Goal: Task Accomplishment & Management: Manage account settings

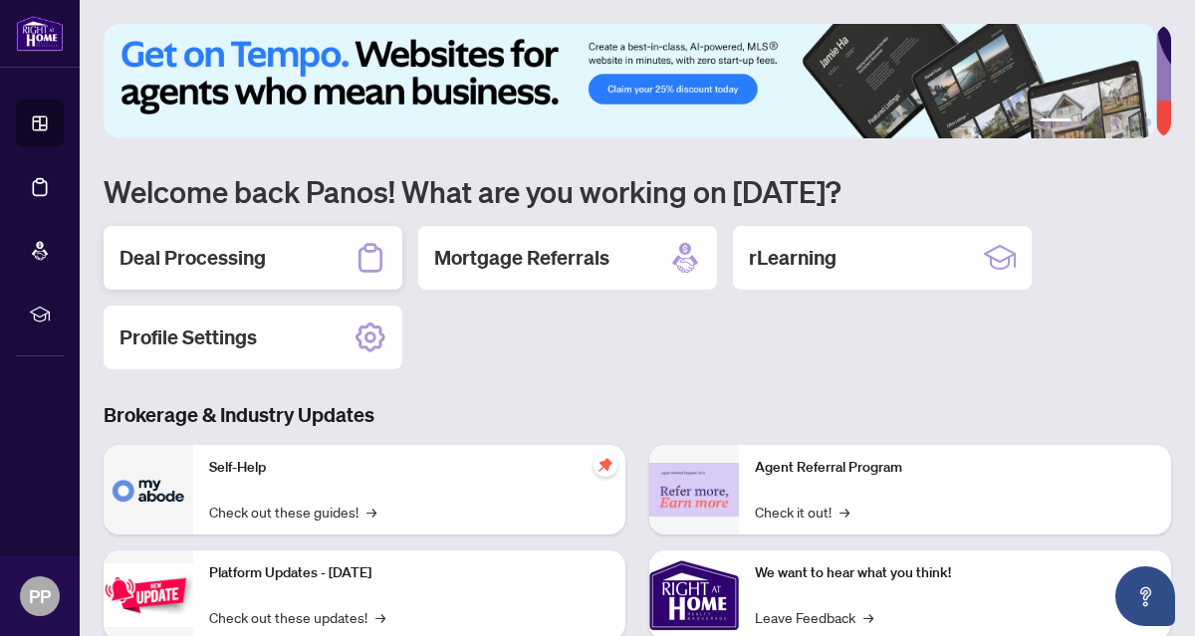
click at [223, 251] on h2 "Deal Processing" at bounding box center [193, 258] width 146 height 28
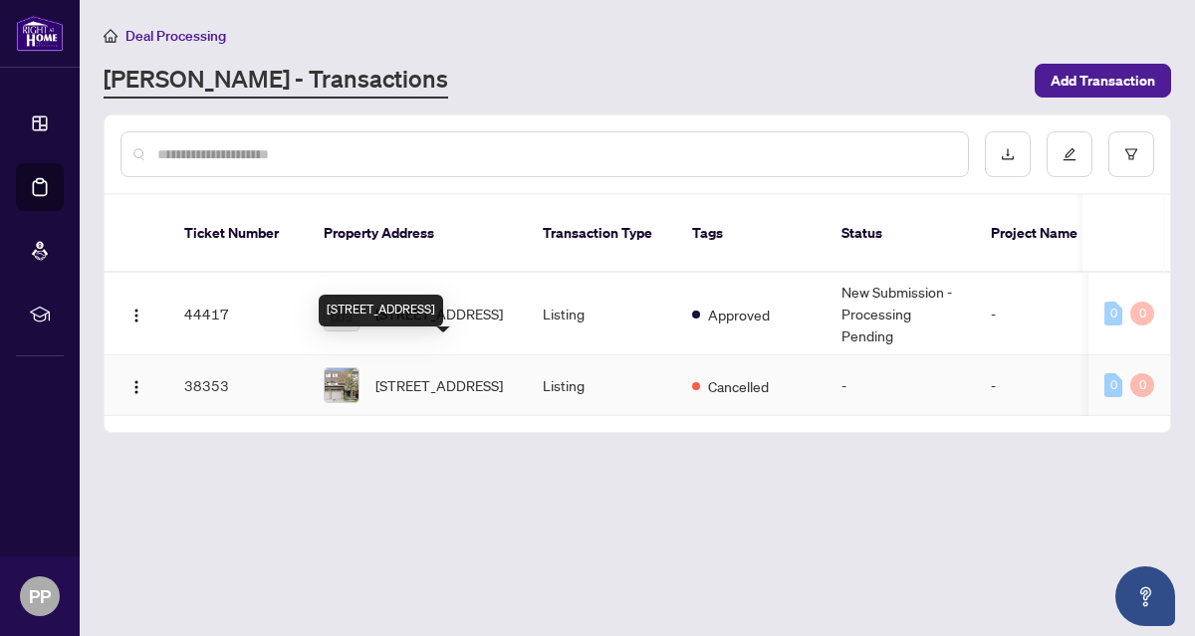
click at [445, 374] on span "[STREET_ADDRESS]" at bounding box center [438, 385] width 127 height 22
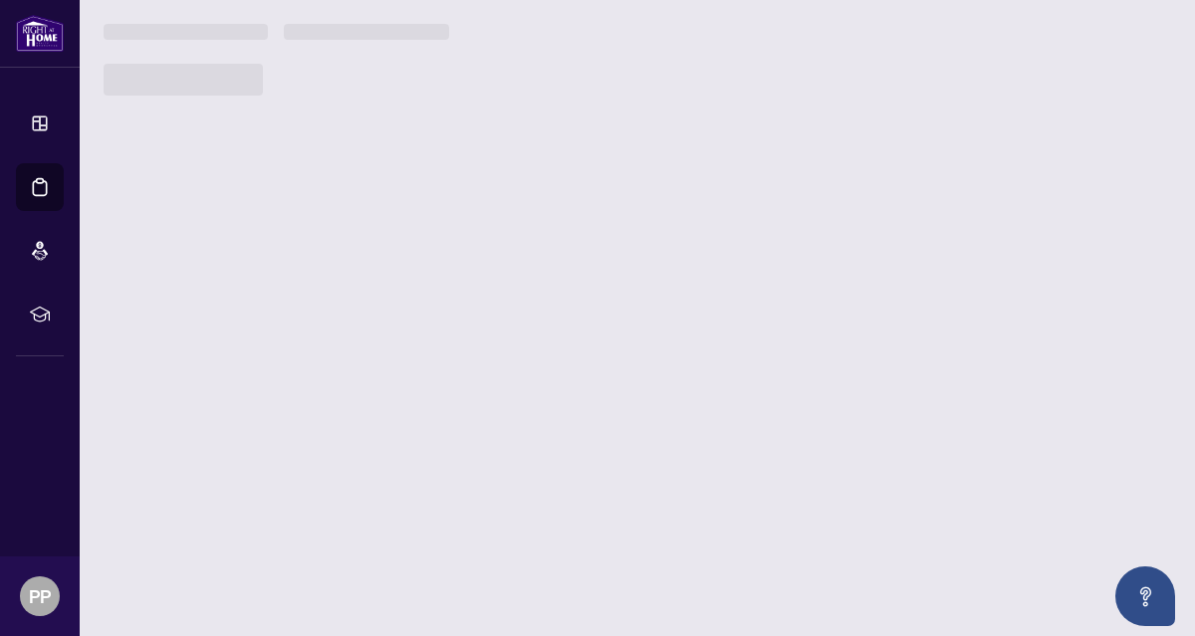
click at [446, 346] on main "Deal Processing [PERSON_NAME] - Transactions Add Transaction Ticket Number Prop…" at bounding box center [638, 318] width 1116 height 636
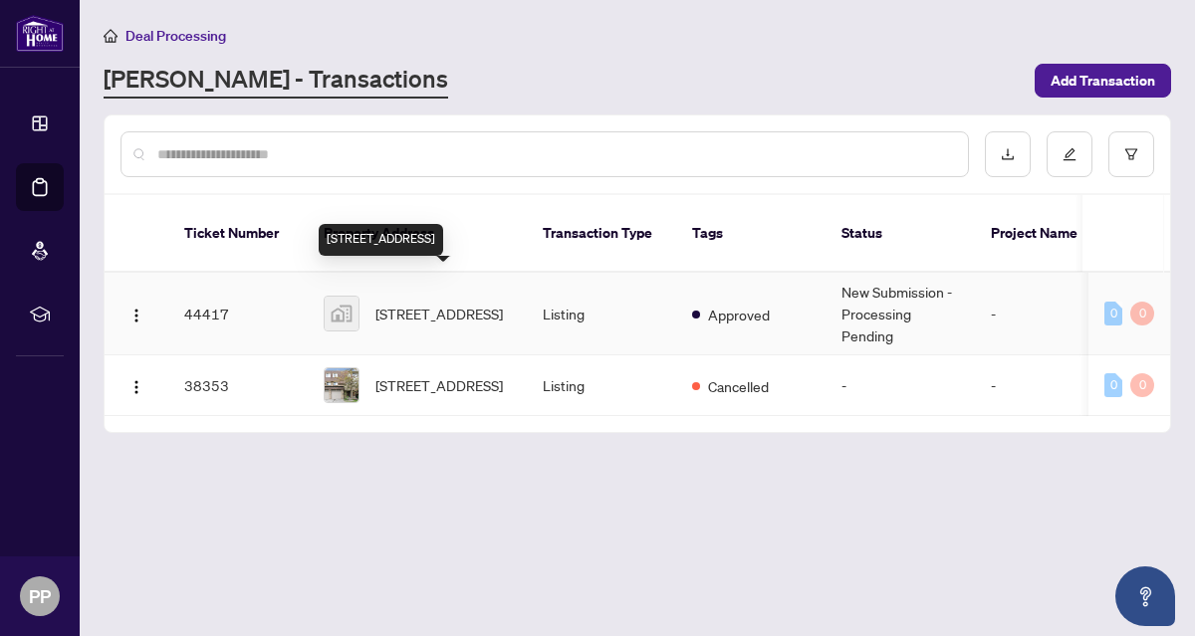
click at [427, 303] on span "[STREET_ADDRESS]" at bounding box center [438, 314] width 127 height 22
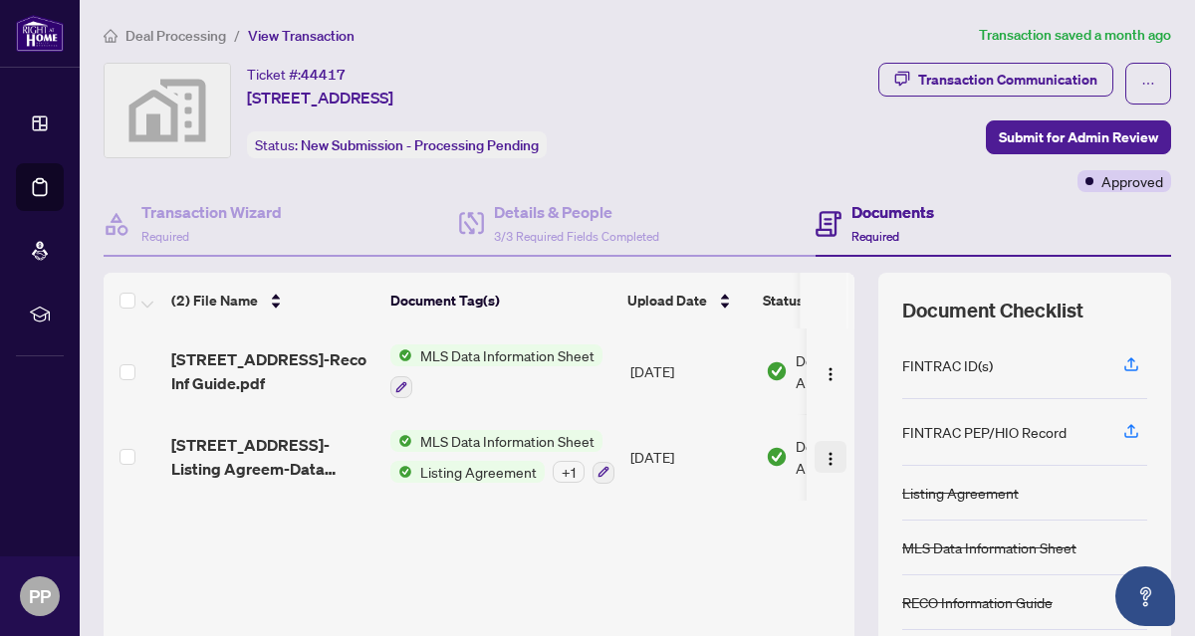
click at [823, 451] on img "button" at bounding box center [831, 459] width 16 height 16
click at [645, 529] on div "[STREET_ADDRESS]-Reco Inf Guide.pdf MLS Data Information Sheet [DATE] Document …" at bounding box center [479, 497] width 751 height 337
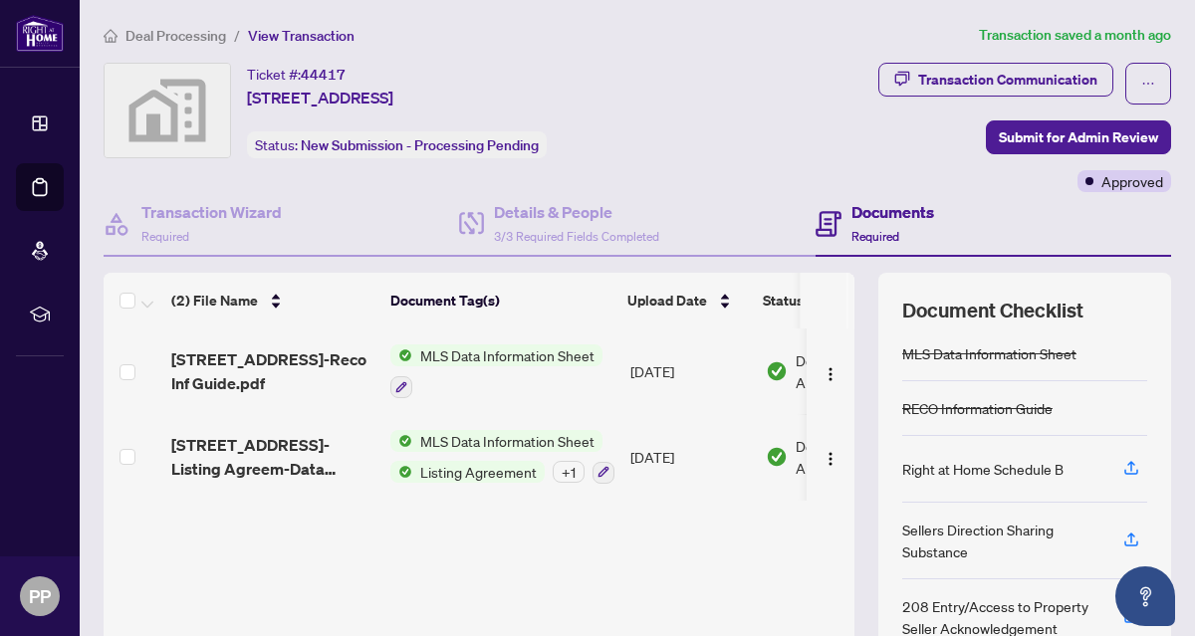
click at [498, 465] on span "Listing Agreement" at bounding box center [478, 472] width 132 height 22
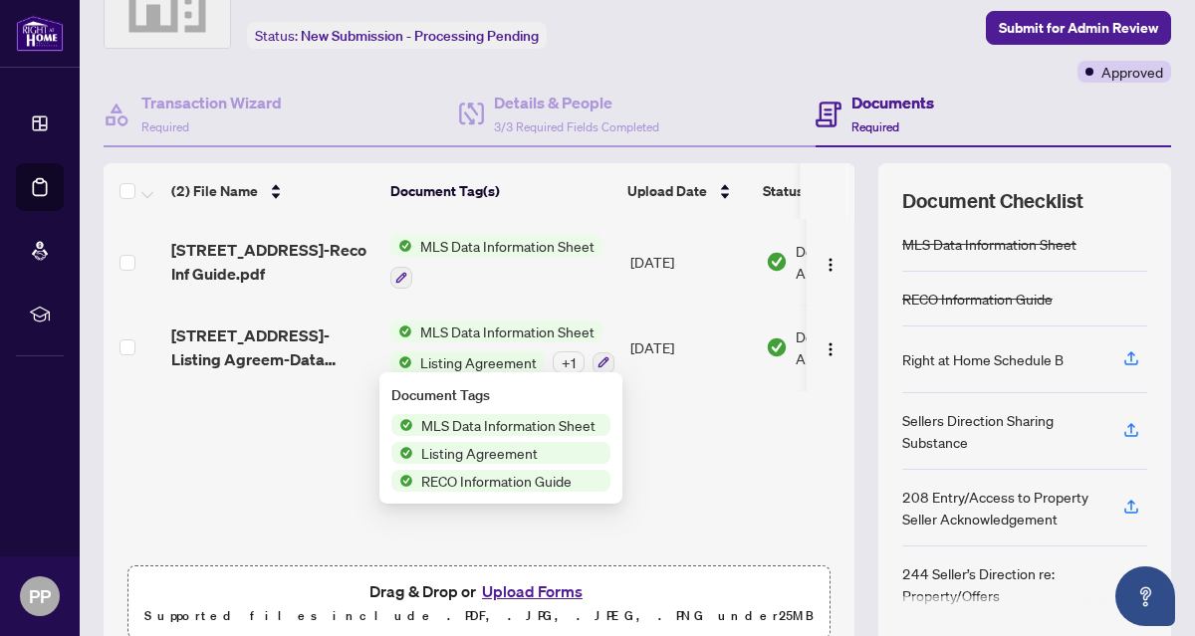
scroll to position [194, 0]
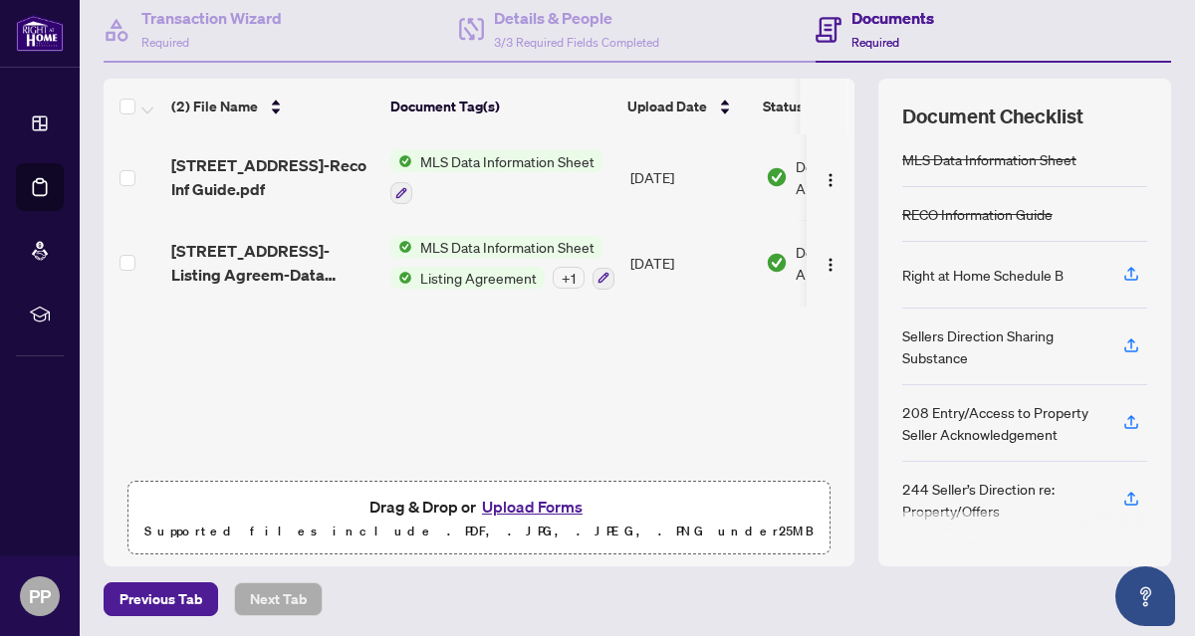
click at [872, 586] on div "Previous Tab Next Tab" at bounding box center [638, 600] width 1068 height 34
